Goal: Find specific page/section: Find specific page/section

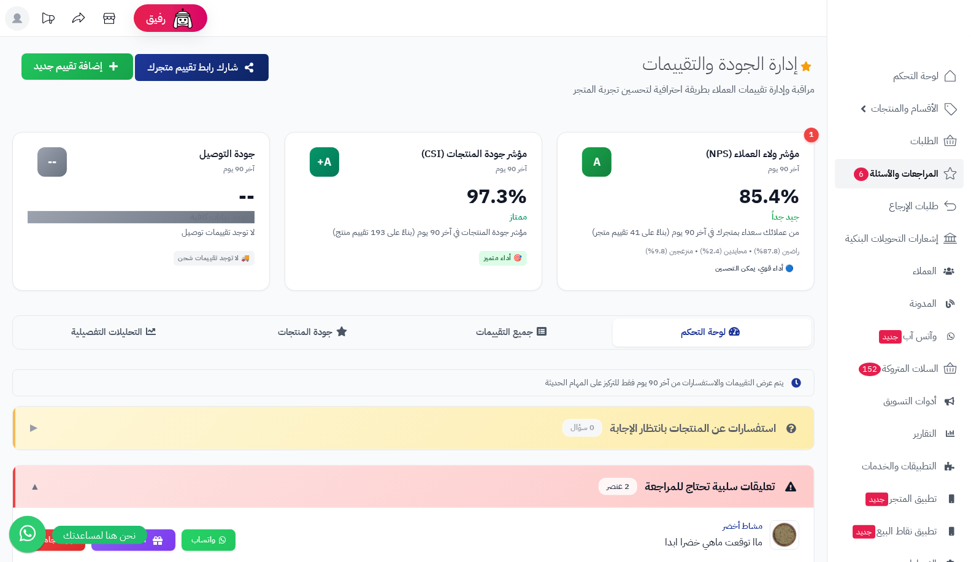
click at [902, 179] on span "المراجعات والأسئلة 6" at bounding box center [896, 173] width 86 height 17
click at [885, 142] on link "الطلبات" at bounding box center [899, 140] width 129 height 29
